Goal: Information Seeking & Learning: Learn about a topic

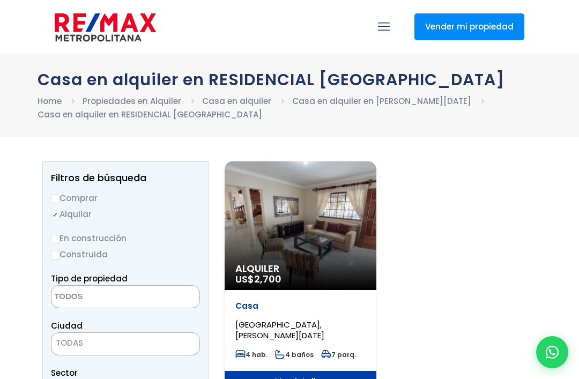
select select
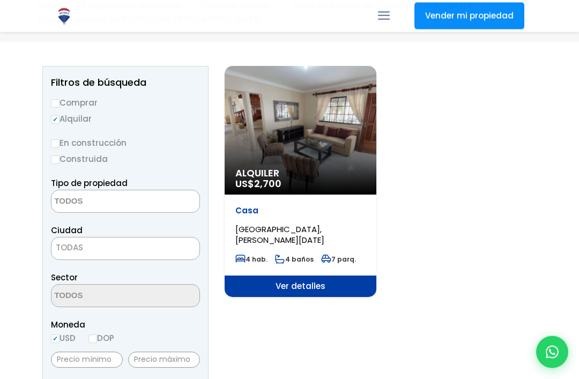
scroll to position [91, 0]
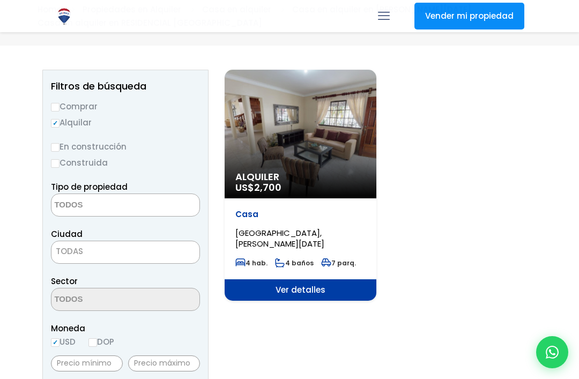
click at [357, 289] on span "Ver detalles" at bounding box center [301, 289] width 152 height 21
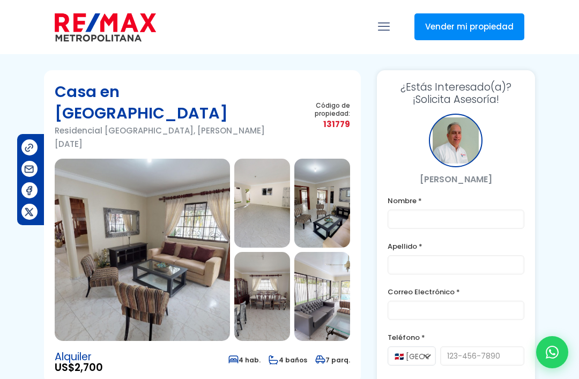
click at [113, 199] on img at bounding box center [142, 250] width 175 height 182
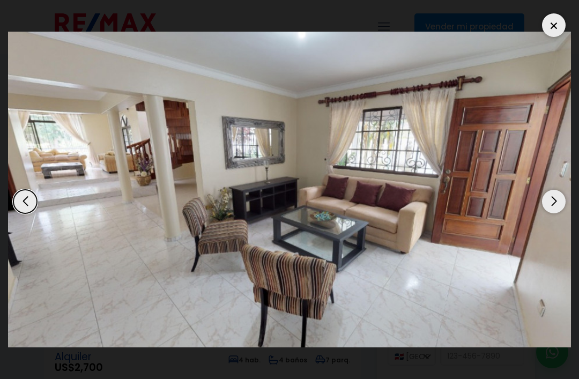
click at [555, 199] on div "Next slide" at bounding box center [554, 202] width 24 height 24
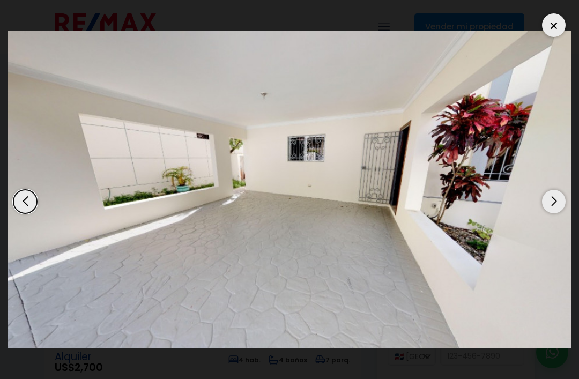
click at [560, 198] on div "Next slide" at bounding box center [554, 202] width 24 height 24
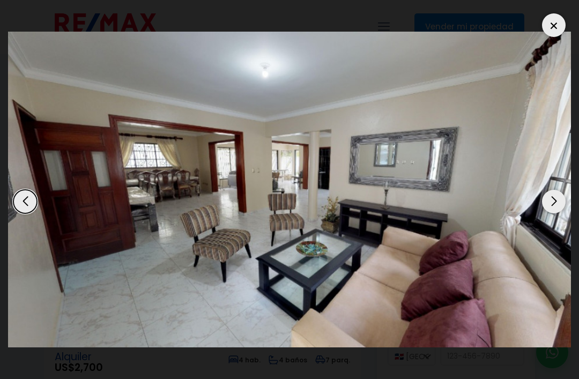
click at [563, 202] on div "Next slide" at bounding box center [554, 202] width 24 height 24
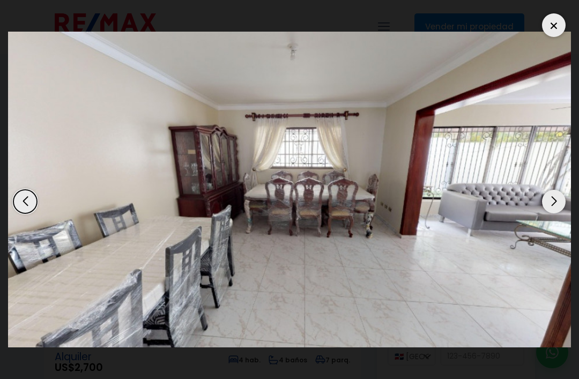
click at [563, 205] on div "Next slide" at bounding box center [554, 202] width 24 height 24
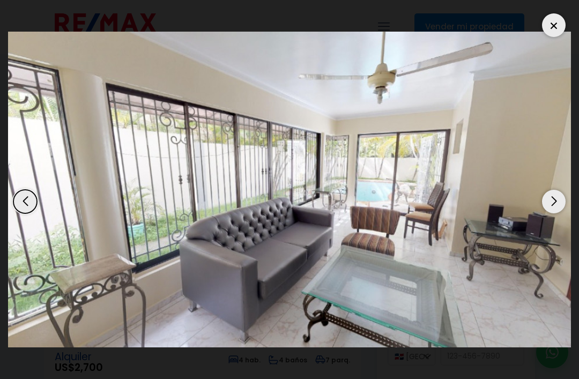
click at [563, 207] on div "Next slide" at bounding box center [554, 202] width 24 height 24
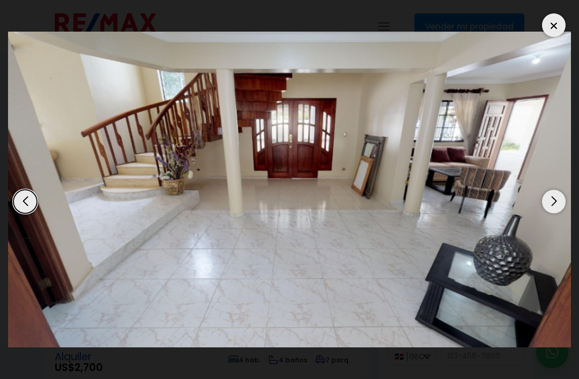
click at [560, 209] on div "Next slide" at bounding box center [554, 202] width 24 height 24
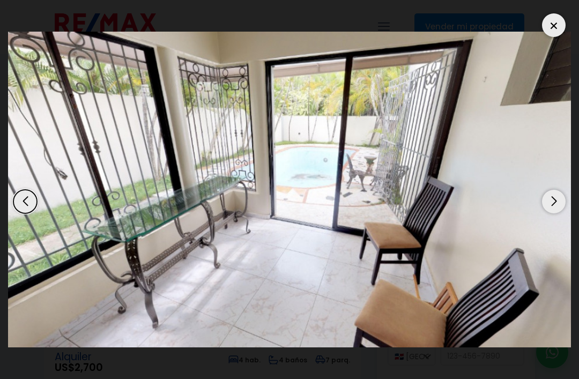
click at [561, 208] on div "Next slide" at bounding box center [554, 202] width 24 height 24
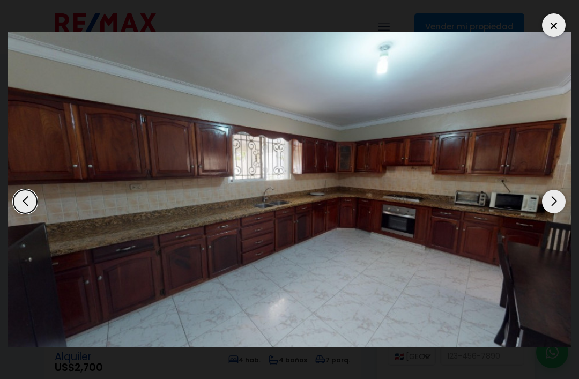
click at [565, 205] on div "Next slide" at bounding box center [554, 202] width 24 height 24
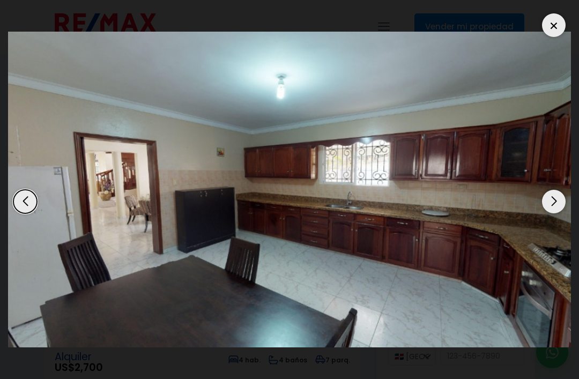
click at [563, 206] on div "Next slide" at bounding box center [554, 202] width 24 height 24
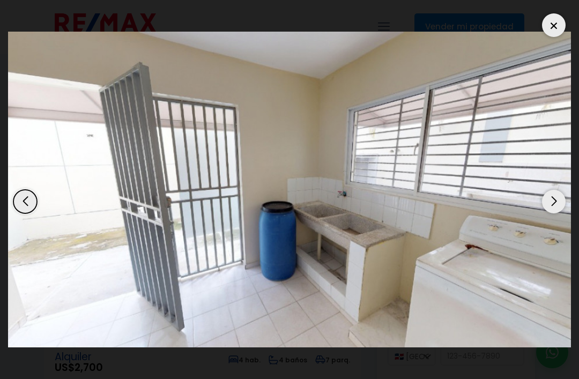
click at [563, 207] on div "Next slide" at bounding box center [554, 202] width 24 height 24
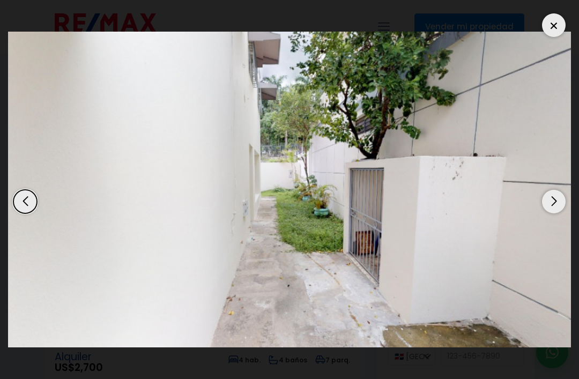
click at [562, 208] on div "Next slide" at bounding box center [554, 202] width 24 height 24
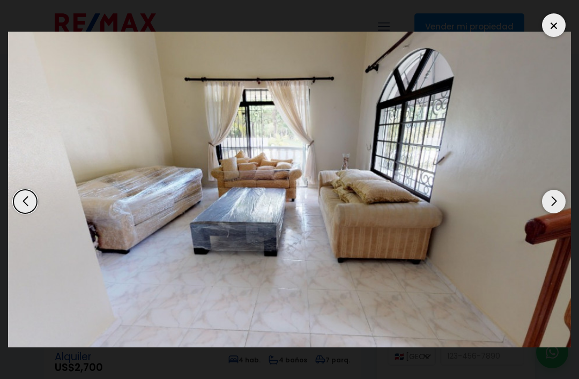
click at [562, 208] on div "Next slide" at bounding box center [554, 202] width 24 height 24
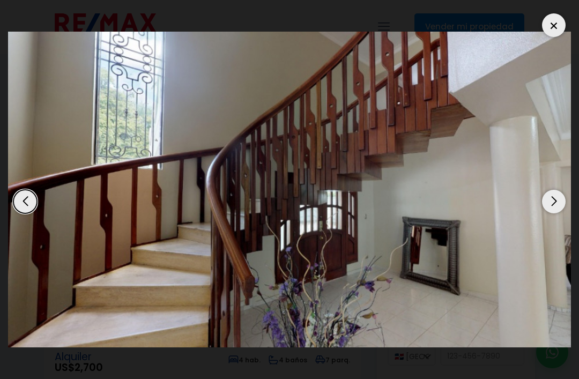
click at [563, 208] on div "Next slide" at bounding box center [554, 202] width 24 height 24
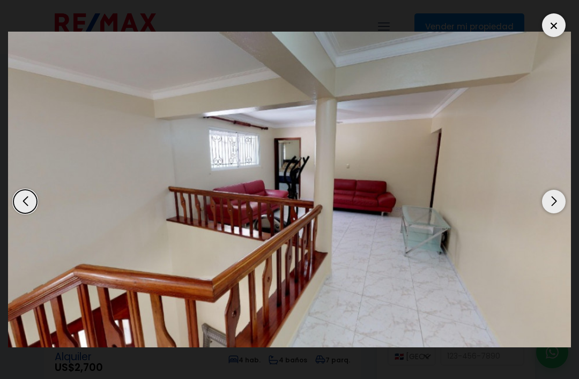
click at [563, 208] on div "Next slide" at bounding box center [554, 202] width 24 height 24
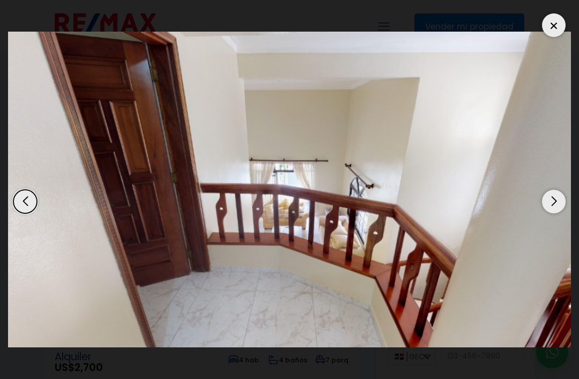
click at [561, 209] on div "Next slide" at bounding box center [554, 202] width 24 height 24
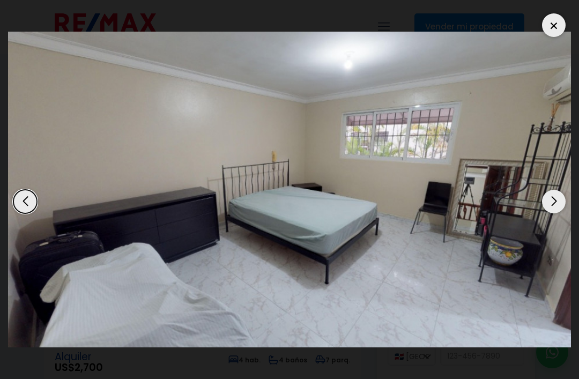
click at [563, 208] on div "Next slide" at bounding box center [554, 202] width 24 height 24
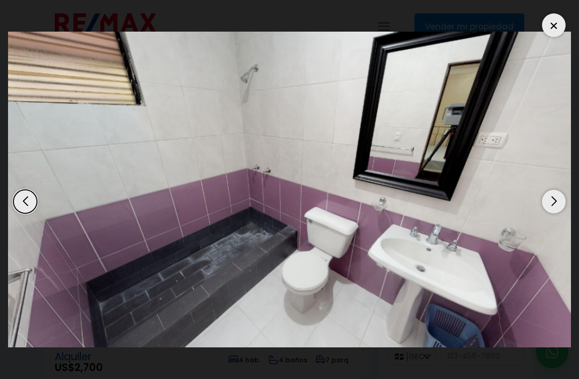
click at [563, 208] on div "Next slide" at bounding box center [554, 202] width 24 height 24
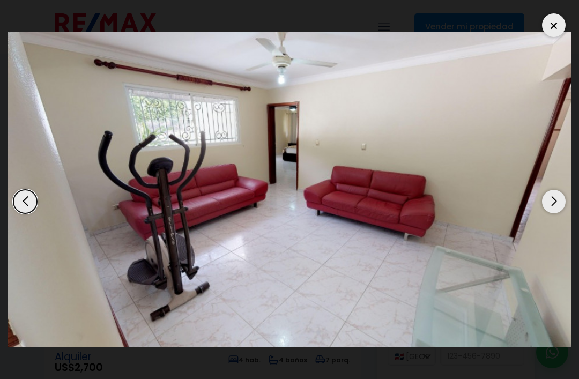
click at [563, 207] on div "Next slide" at bounding box center [554, 202] width 24 height 24
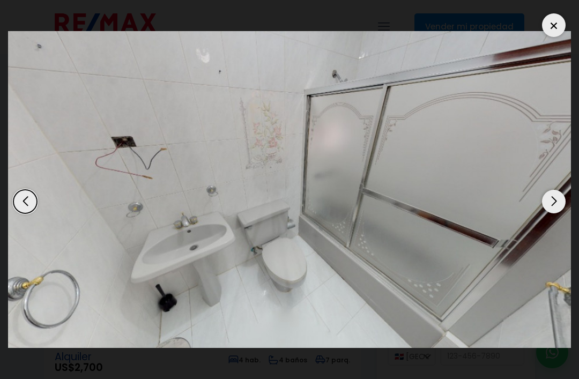
click at [562, 209] on div "Next slide" at bounding box center [554, 202] width 24 height 24
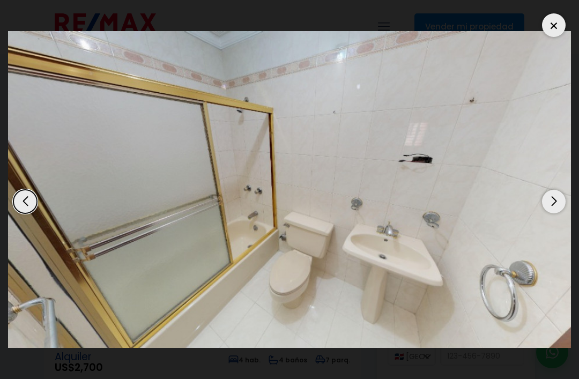
click at [561, 209] on div "Next slide" at bounding box center [554, 202] width 24 height 24
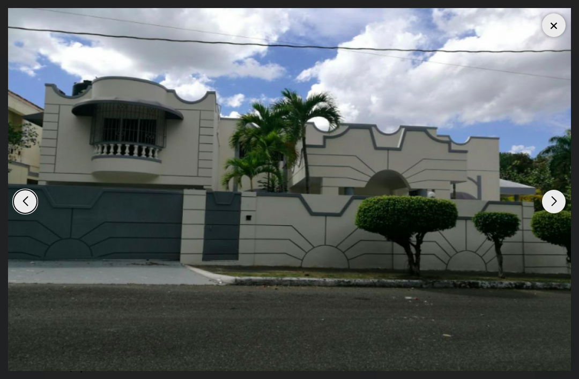
click at [563, 209] on div "Next slide" at bounding box center [554, 202] width 24 height 24
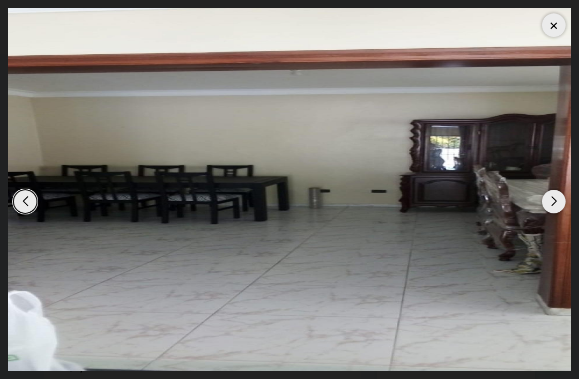
click at [561, 209] on div "Next slide" at bounding box center [554, 202] width 24 height 24
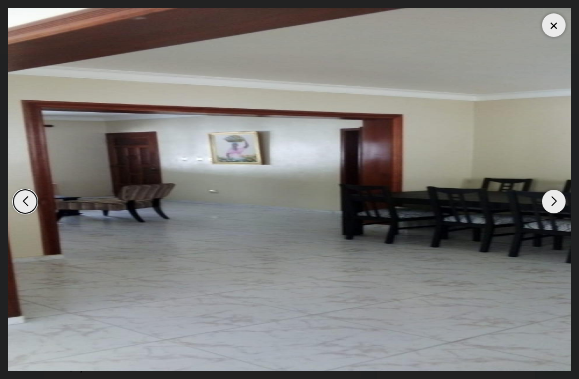
click at [559, 210] on div "Next slide" at bounding box center [554, 202] width 24 height 24
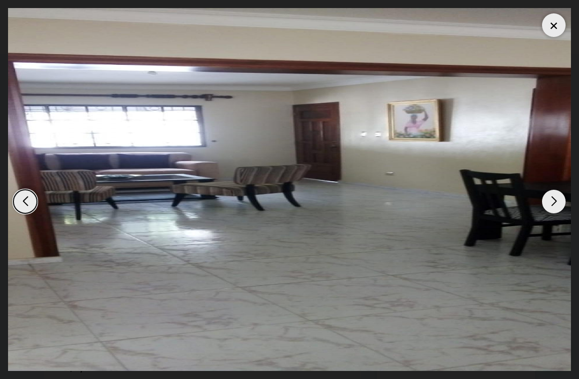
click at [561, 209] on div "Next slide" at bounding box center [554, 202] width 24 height 24
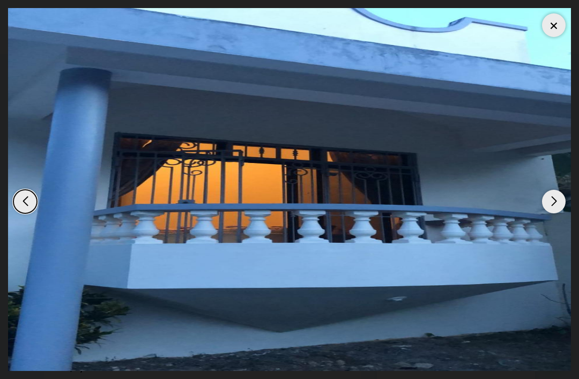
click at [560, 211] on div "Next slide" at bounding box center [554, 202] width 24 height 24
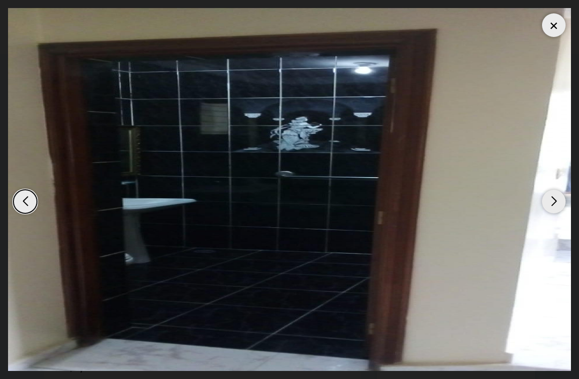
click at [559, 210] on div "Next slide" at bounding box center [554, 202] width 24 height 24
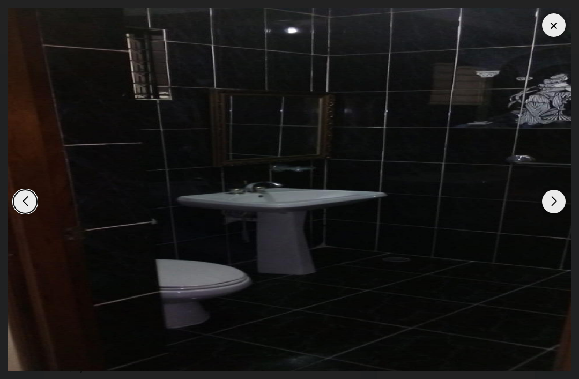
click at [559, 210] on div "Next slide" at bounding box center [554, 202] width 24 height 24
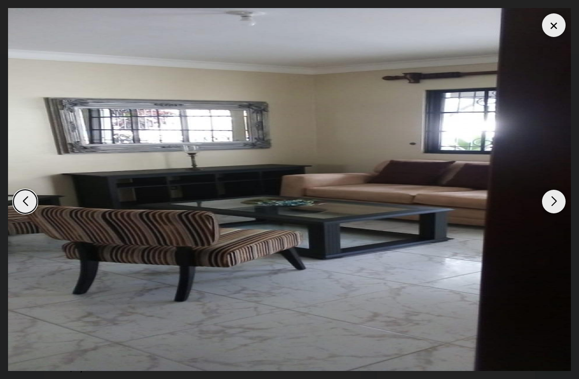
click at [559, 211] on div "Next slide" at bounding box center [554, 202] width 24 height 24
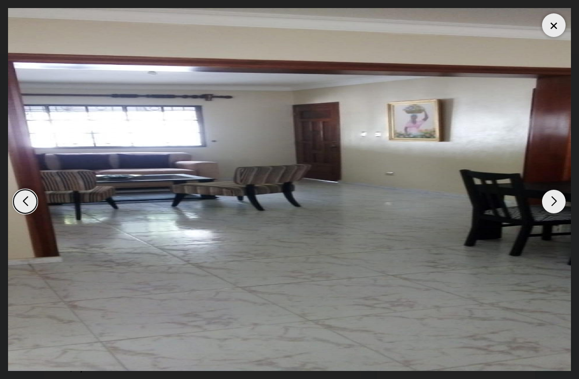
click at [560, 211] on div "Next slide" at bounding box center [554, 202] width 24 height 24
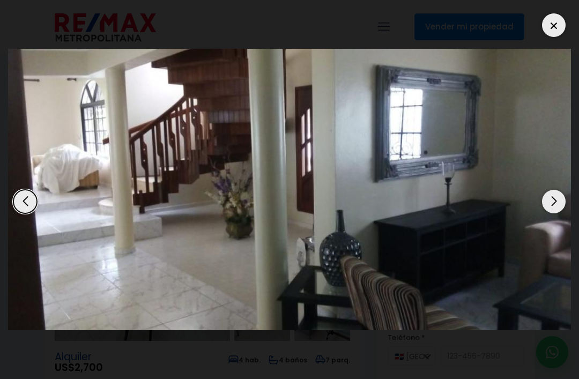
click at [559, 211] on div "Next slide" at bounding box center [554, 202] width 24 height 24
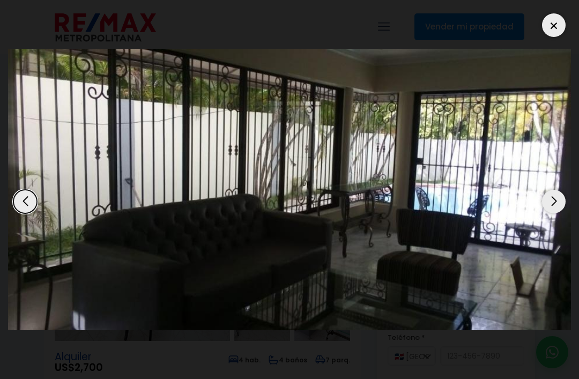
click at [558, 211] on div "Next slide" at bounding box center [554, 202] width 24 height 24
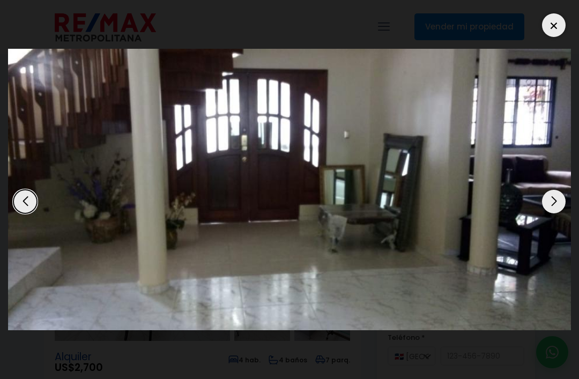
click at [558, 211] on div "Next slide" at bounding box center [554, 202] width 24 height 24
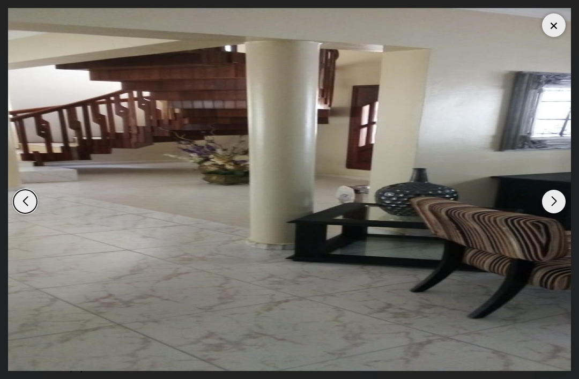
click at [559, 212] on div "Next slide" at bounding box center [554, 202] width 24 height 24
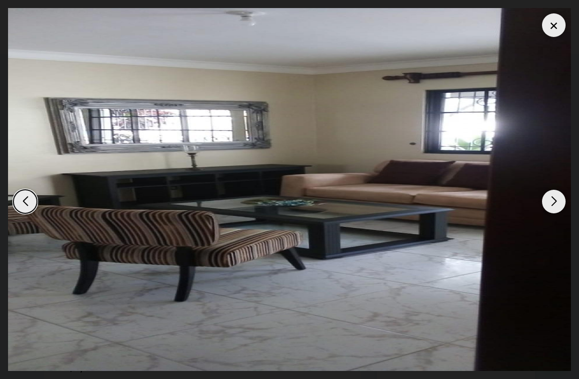
click at [559, 209] on div "Next slide" at bounding box center [554, 202] width 24 height 24
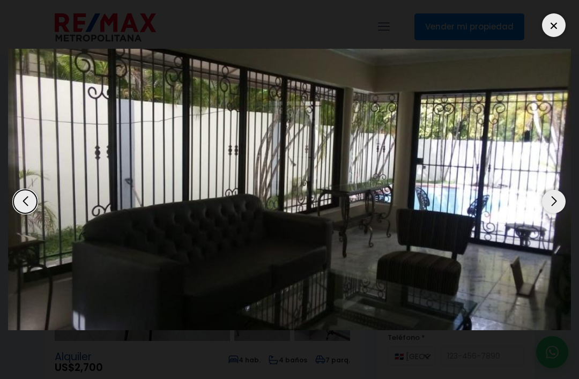
click at [548, 203] on div "Next slide" at bounding box center [554, 202] width 24 height 24
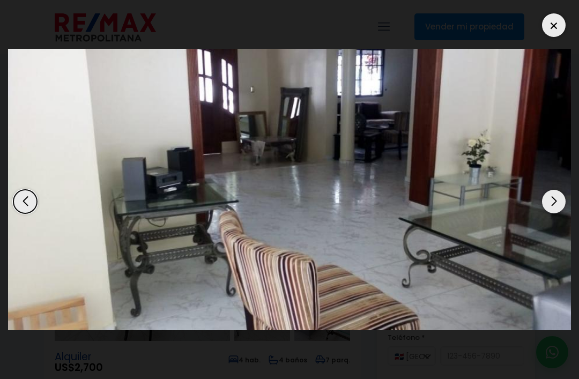
click at [546, 203] on div "Next slide" at bounding box center [554, 202] width 24 height 24
